Goal: Navigation & Orientation: Find specific page/section

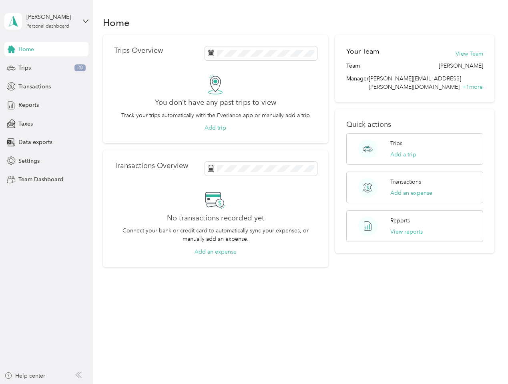
click at [254, 192] on div "No transactions recorded yet Connect your bank or credit card to automatically …" at bounding box center [215, 223] width 203 height 66
click at [46, 21] on div "[PERSON_NAME]" at bounding box center [51, 17] width 50 height 8
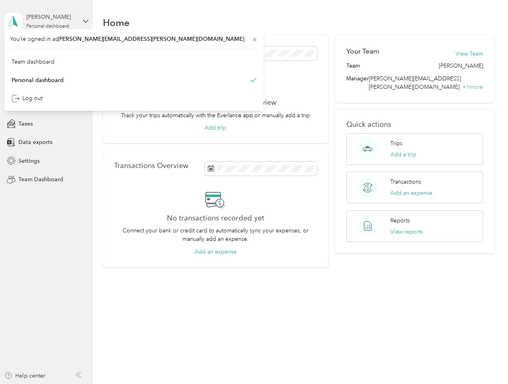
click at [46, 49] on div "You’re signed in as [PERSON_NAME][EMAIL_ADDRESS][PERSON_NAME][DOMAIN_NAME] Team…" at bounding box center [133, 70] width 259 height 82
